Goal: Task Accomplishment & Management: Manage account settings

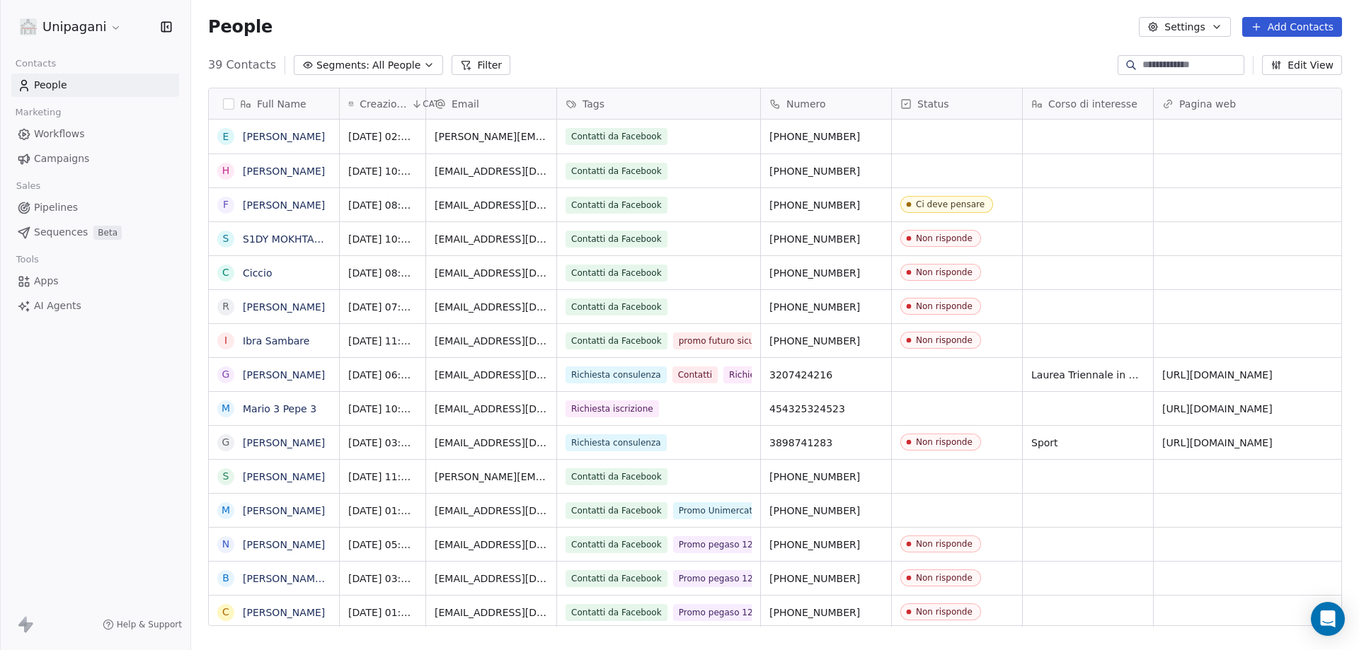
scroll to position [561, 1157]
click at [878, 131] on icon "grid" at bounding box center [877, 134] width 11 height 11
click at [276, 139] on link "[PERSON_NAME]" at bounding box center [284, 136] width 82 height 11
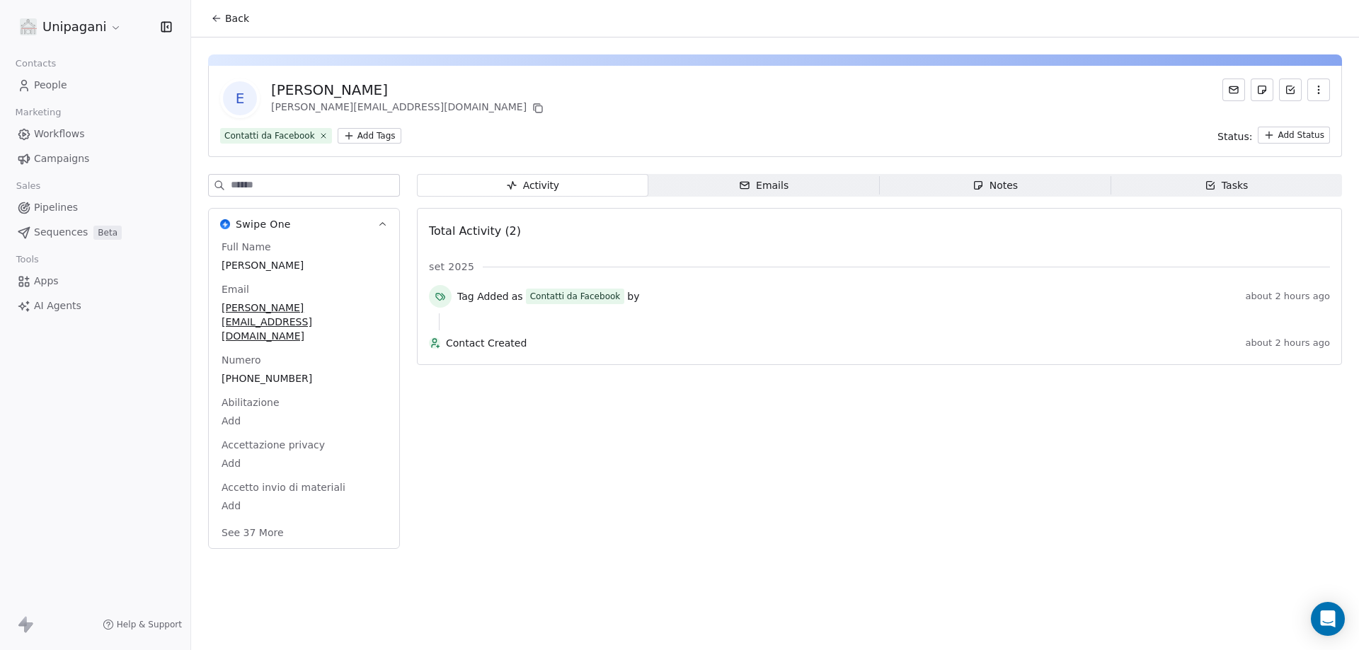
click at [225, 18] on span "Back" at bounding box center [237, 18] width 24 height 14
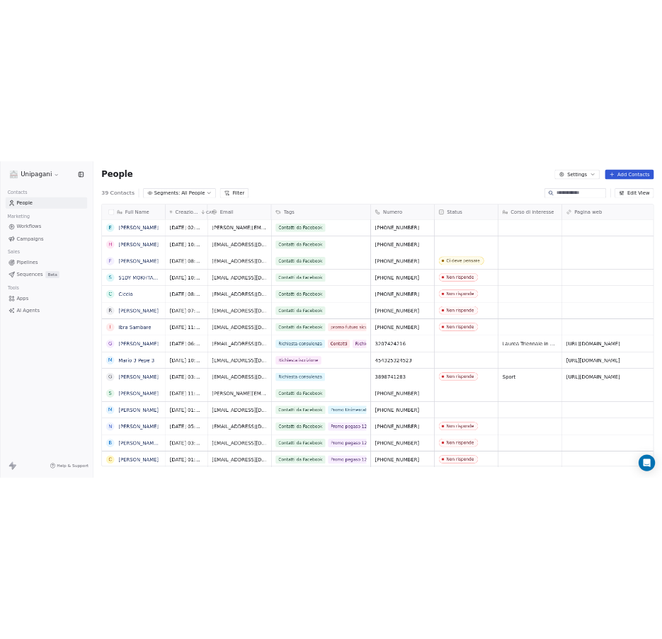
scroll to position [561, 1157]
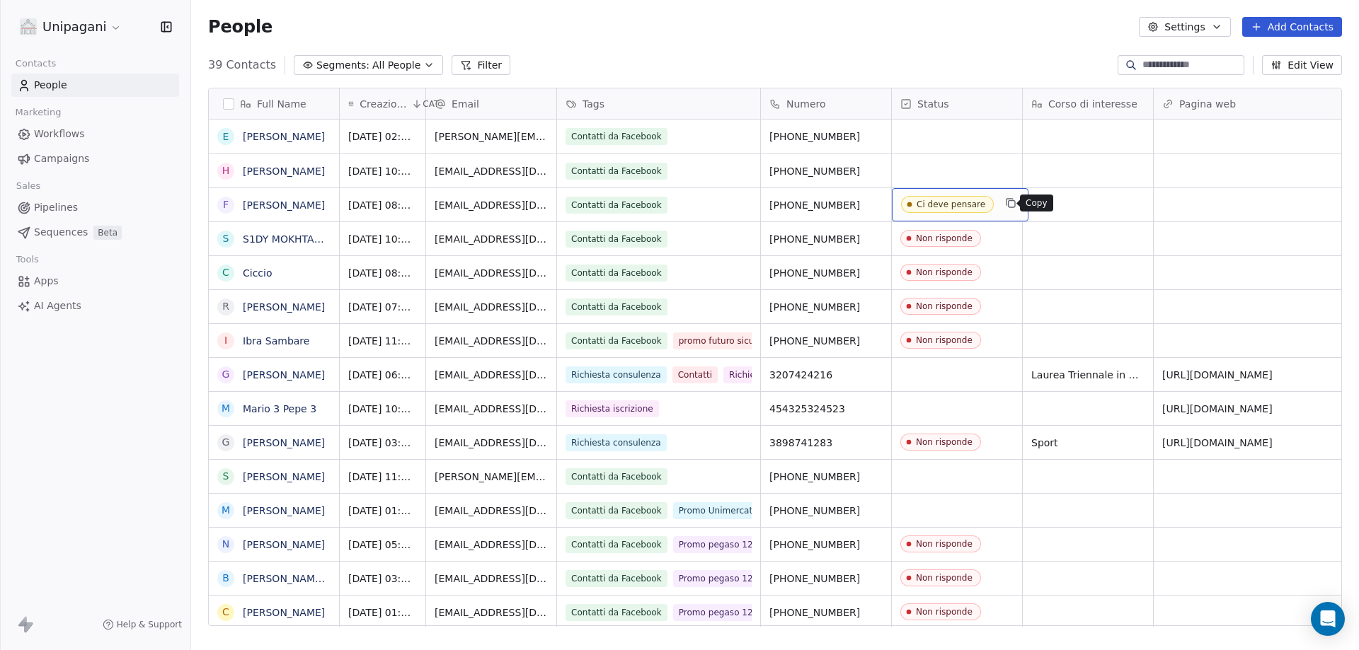
click at [1011, 207] on button "grid" at bounding box center [1010, 203] width 17 height 17
click at [965, 200] on div "Ci deve pensare" at bounding box center [950, 205] width 69 height 10
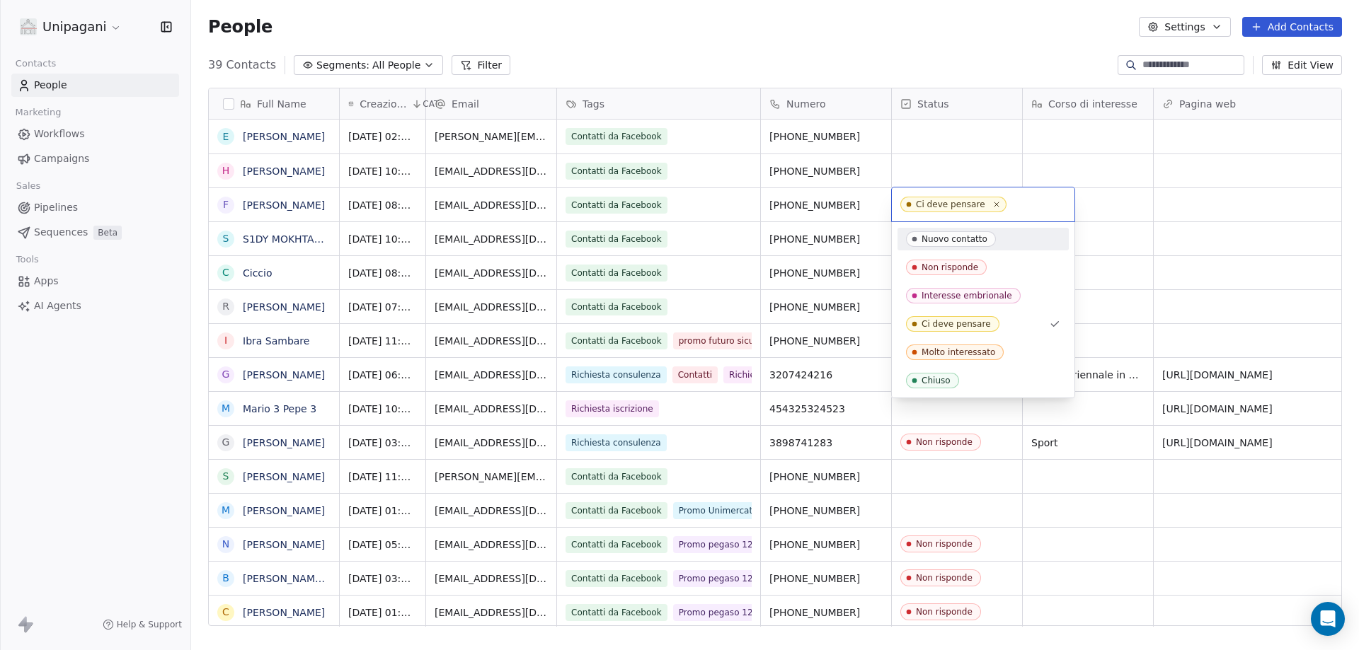
drag, startPoint x: 948, startPoint y: 244, endPoint x: 1075, endPoint y: 229, distance: 127.6
click at [949, 243] on span "Nuovo contatto" at bounding box center [951, 239] width 90 height 16
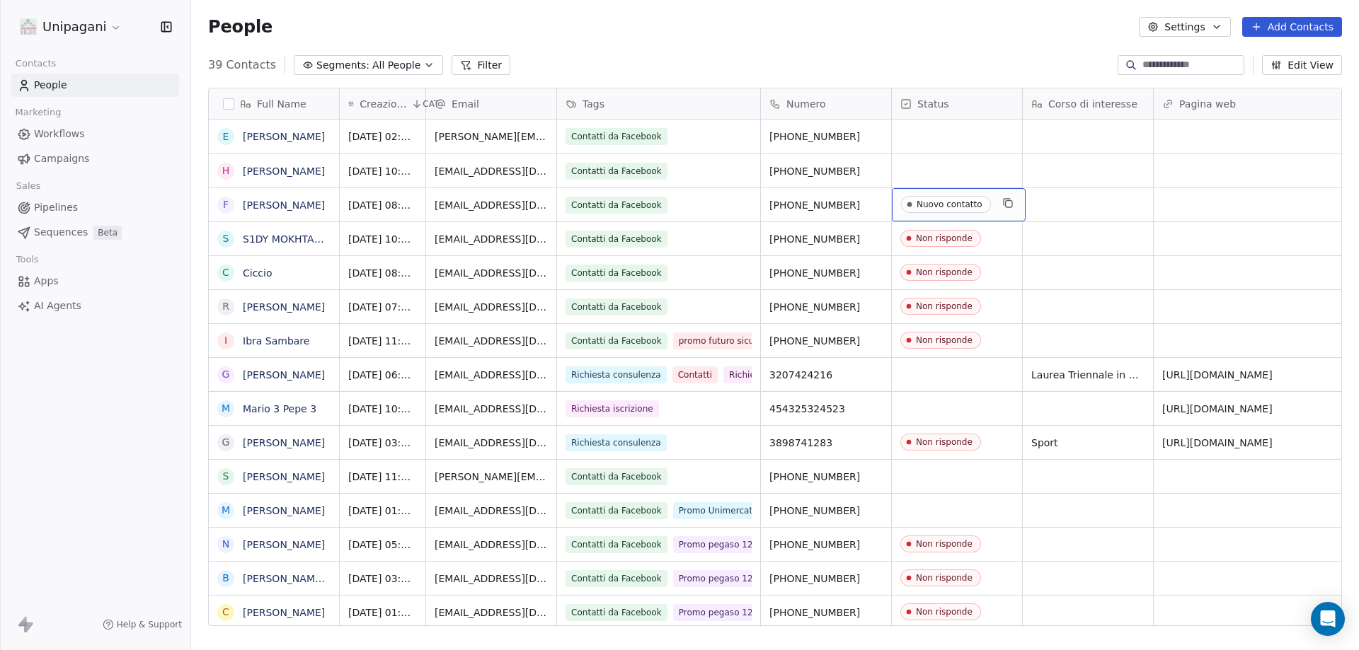
click at [963, 203] on div "Nuovo contatto" at bounding box center [949, 205] width 66 height 10
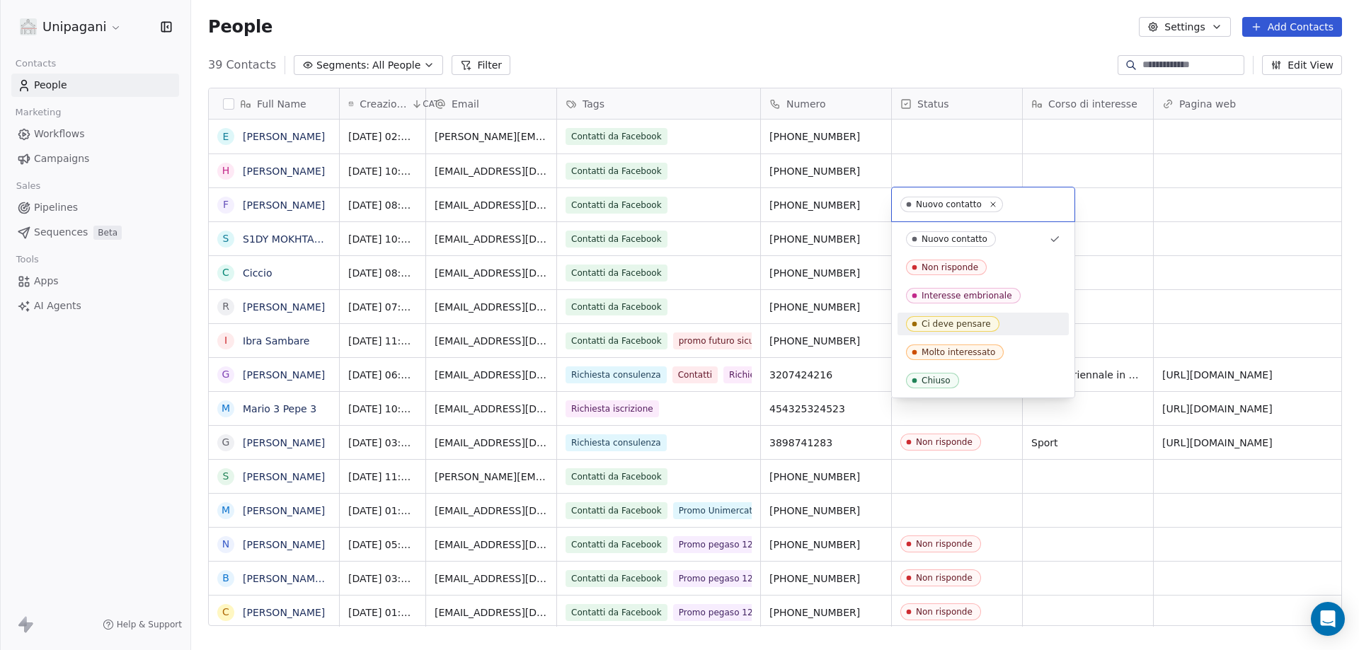
click at [990, 323] on span "Ci deve pensare" at bounding box center [952, 324] width 93 height 16
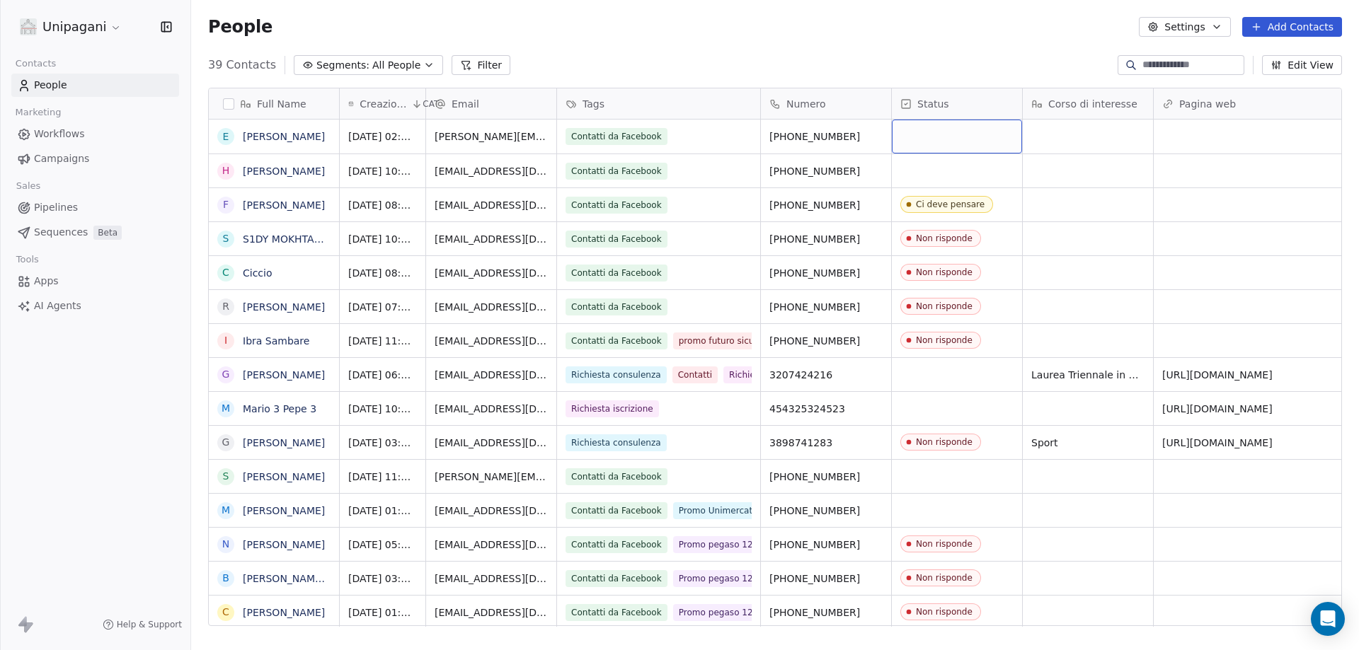
click at [935, 132] on div "grid" at bounding box center [957, 137] width 130 height 34
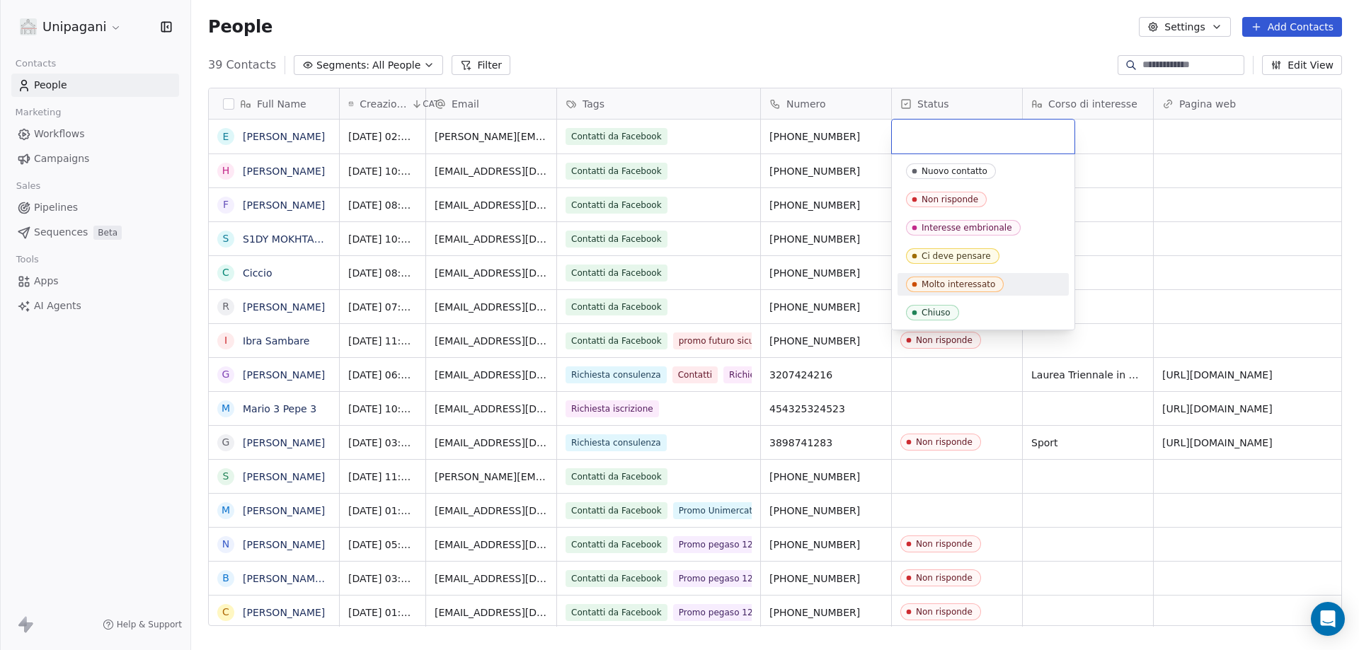
click at [1008, 287] on div "Molto interessato" at bounding box center [983, 285] width 154 height 16
